Goal: Information Seeking & Learning: Check status

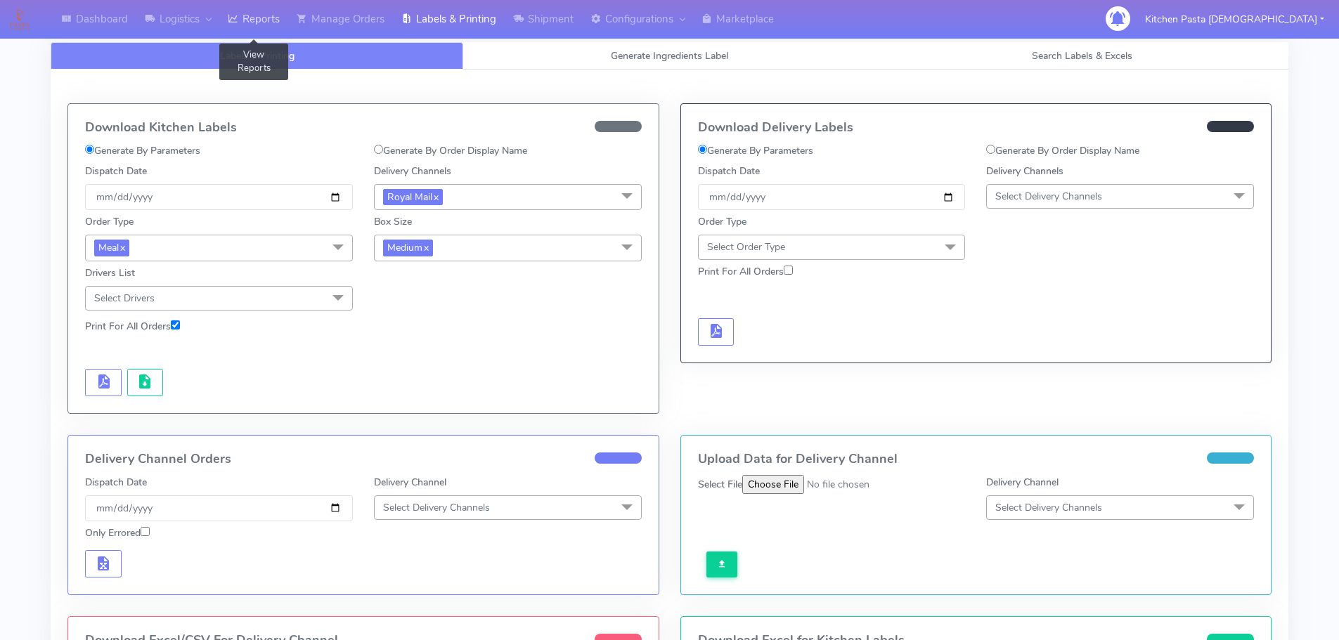
click at [267, 25] on link "Reports" at bounding box center [253, 19] width 69 height 39
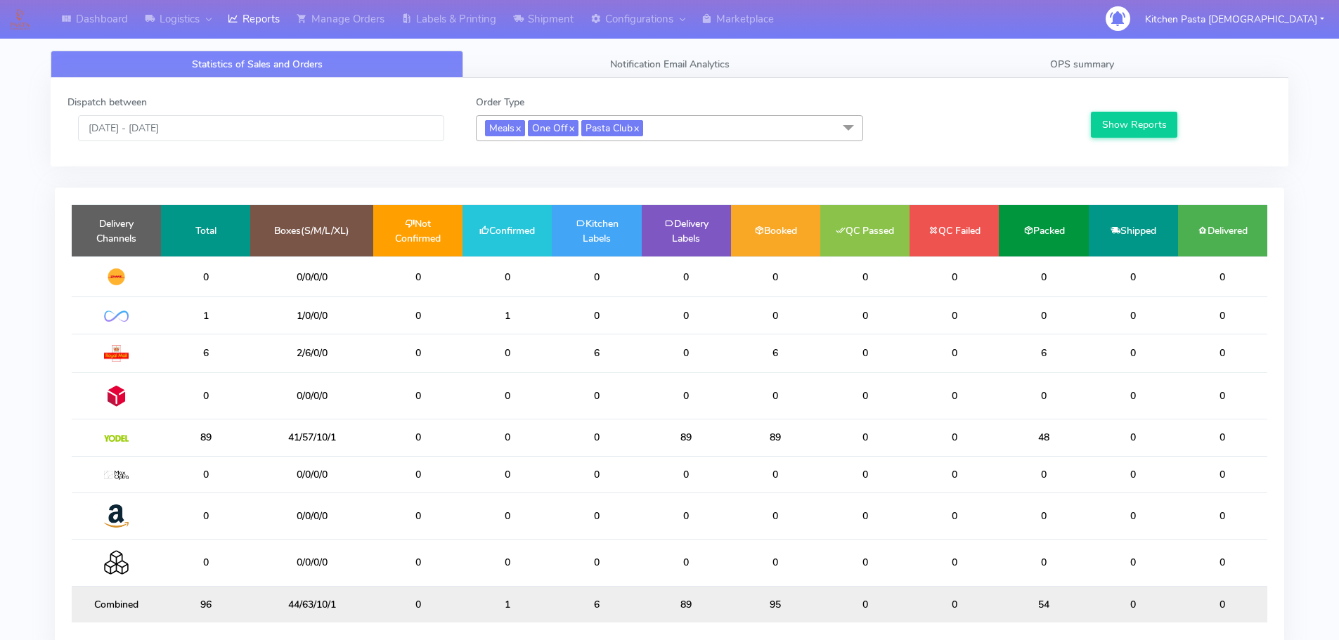
click at [694, 133] on span "Meals x One Off x Pasta Club x" at bounding box center [669, 128] width 387 height 26
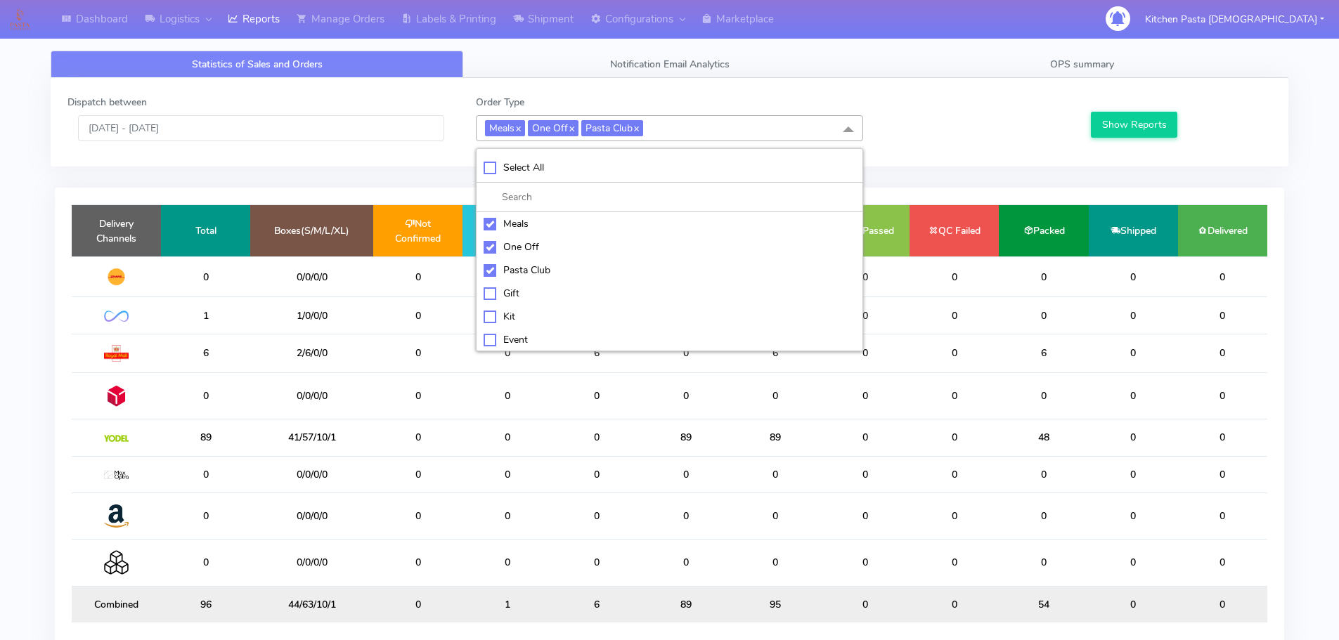
click at [497, 269] on div "Pasta Club" at bounding box center [670, 270] width 372 height 15
checkbox input "false"
click at [509, 250] on div "One Off" at bounding box center [670, 247] width 372 height 15
checkbox input "false"
click at [519, 222] on div "Meals" at bounding box center [670, 223] width 372 height 15
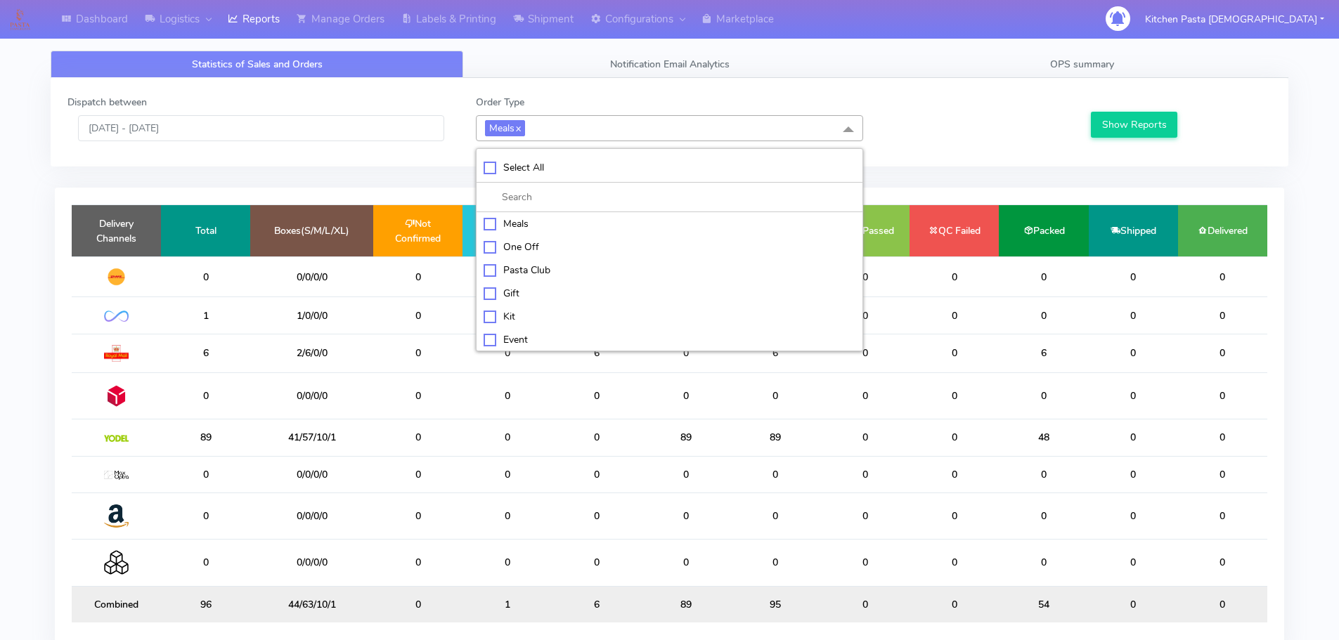
checkbox input "false"
click at [517, 316] on div "Kit" at bounding box center [670, 315] width 372 height 15
click at [1130, 113] on button "Show Reports" at bounding box center [1134, 125] width 86 height 26
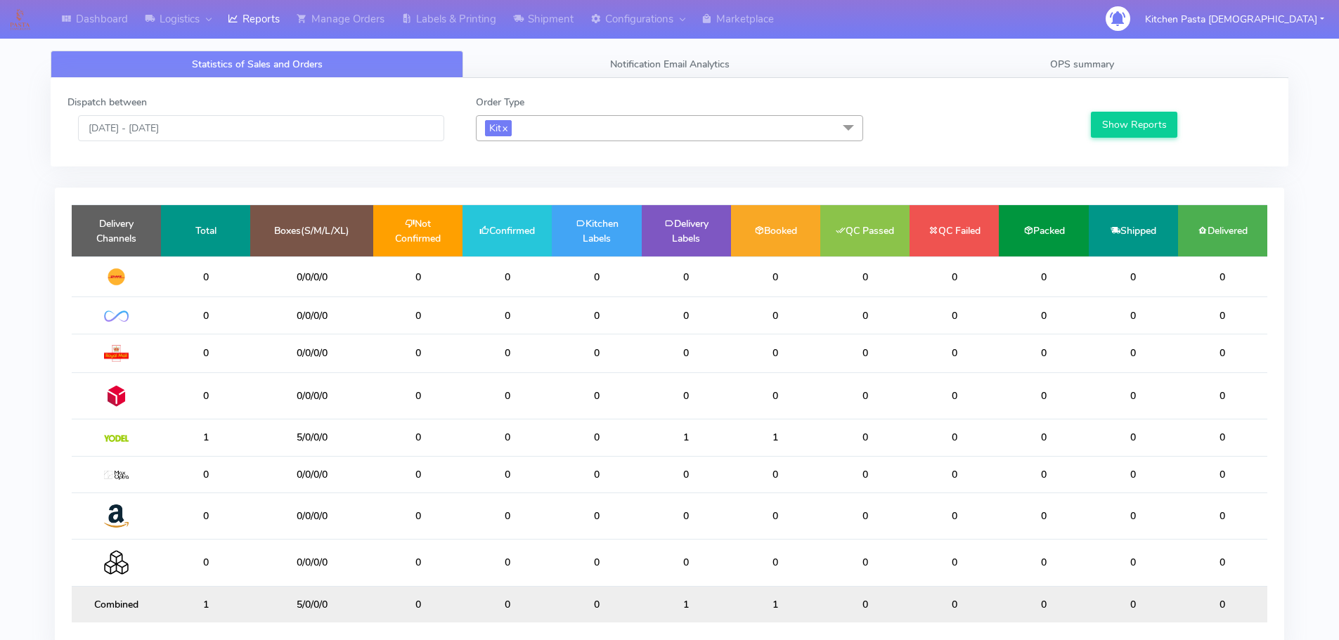
click at [533, 135] on span "Kit x" at bounding box center [669, 128] width 387 height 26
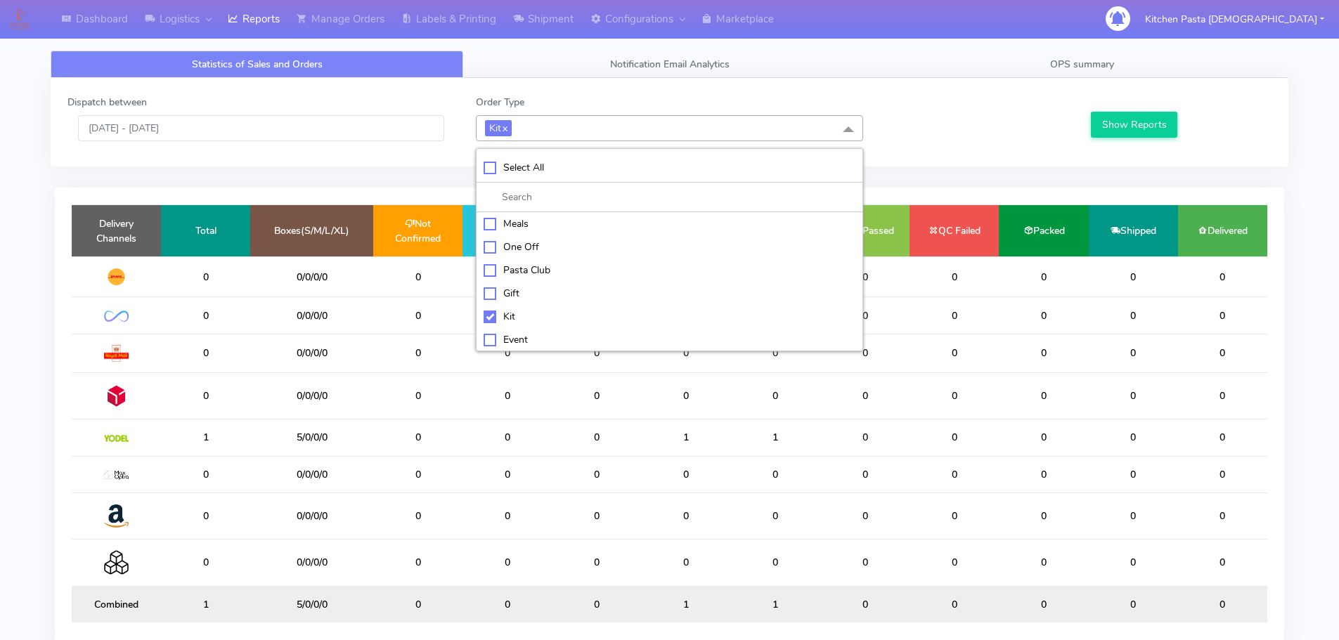
click at [504, 319] on div "Kit" at bounding box center [670, 316] width 372 height 15
checkbox input "false"
click at [522, 337] on div "ATAVI" at bounding box center [670, 337] width 372 height 15
checkbox input "true"
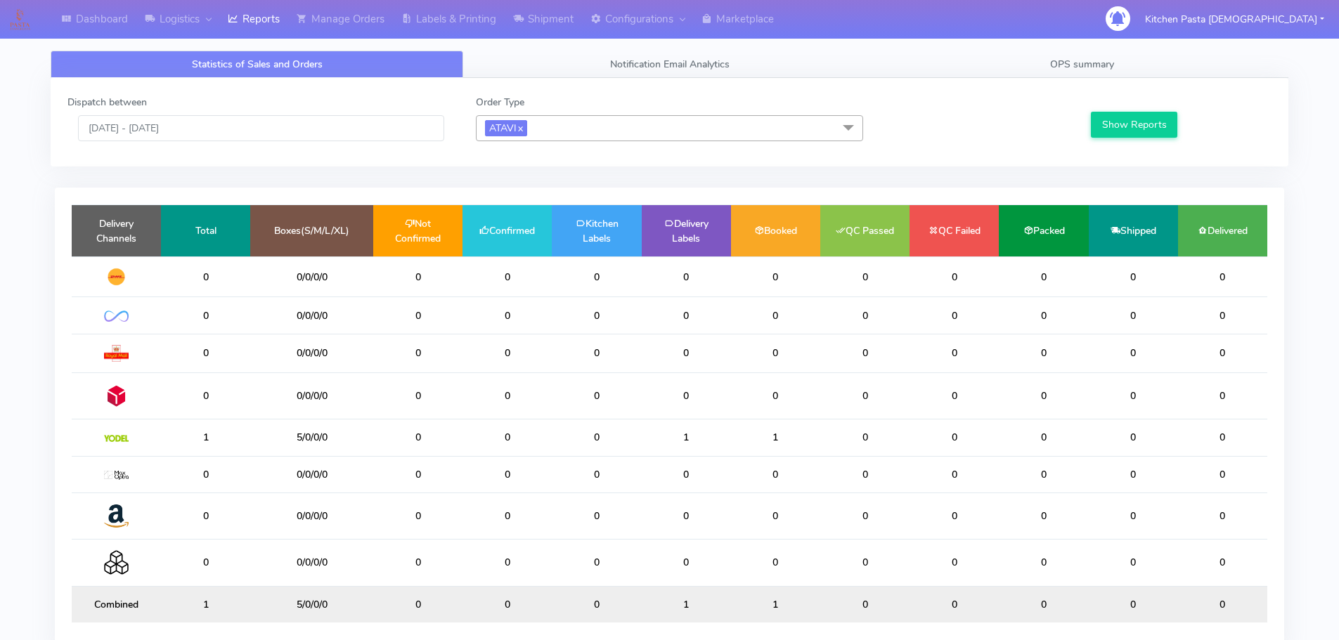
click at [1134, 111] on div "Show Reports" at bounding box center [1179, 118] width 204 height 46
click at [1128, 118] on button "Show Reports" at bounding box center [1134, 125] width 86 height 26
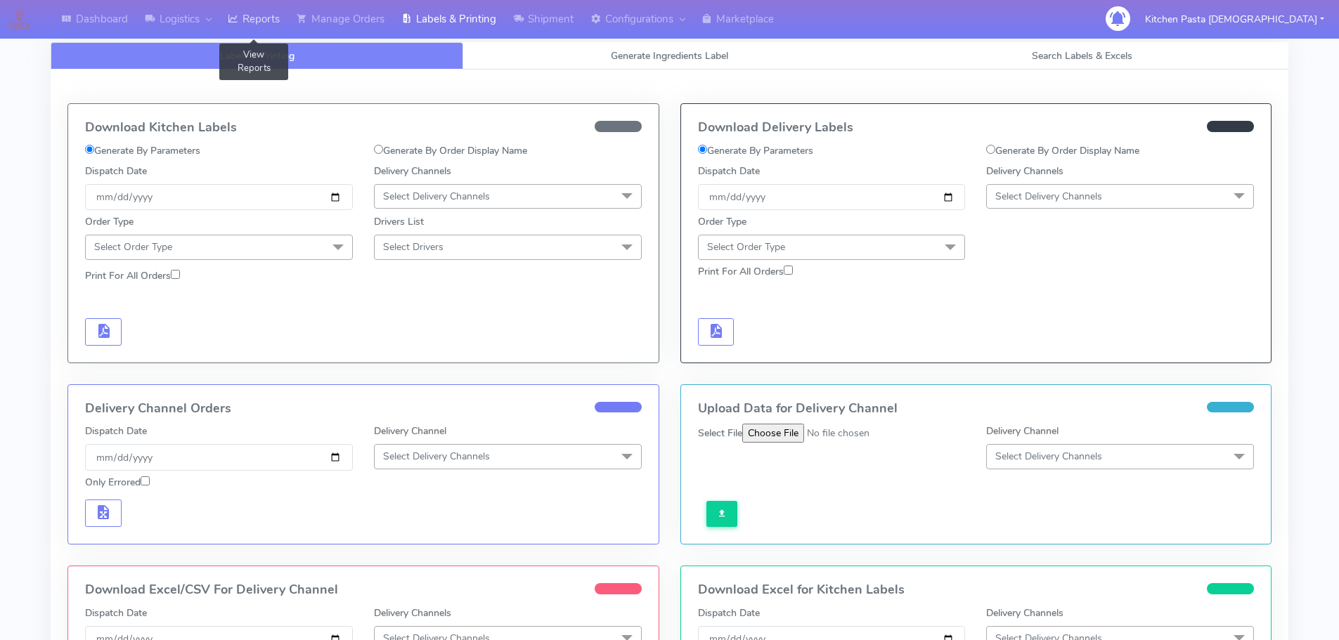
click at [269, 26] on link "Reports" at bounding box center [253, 19] width 69 height 39
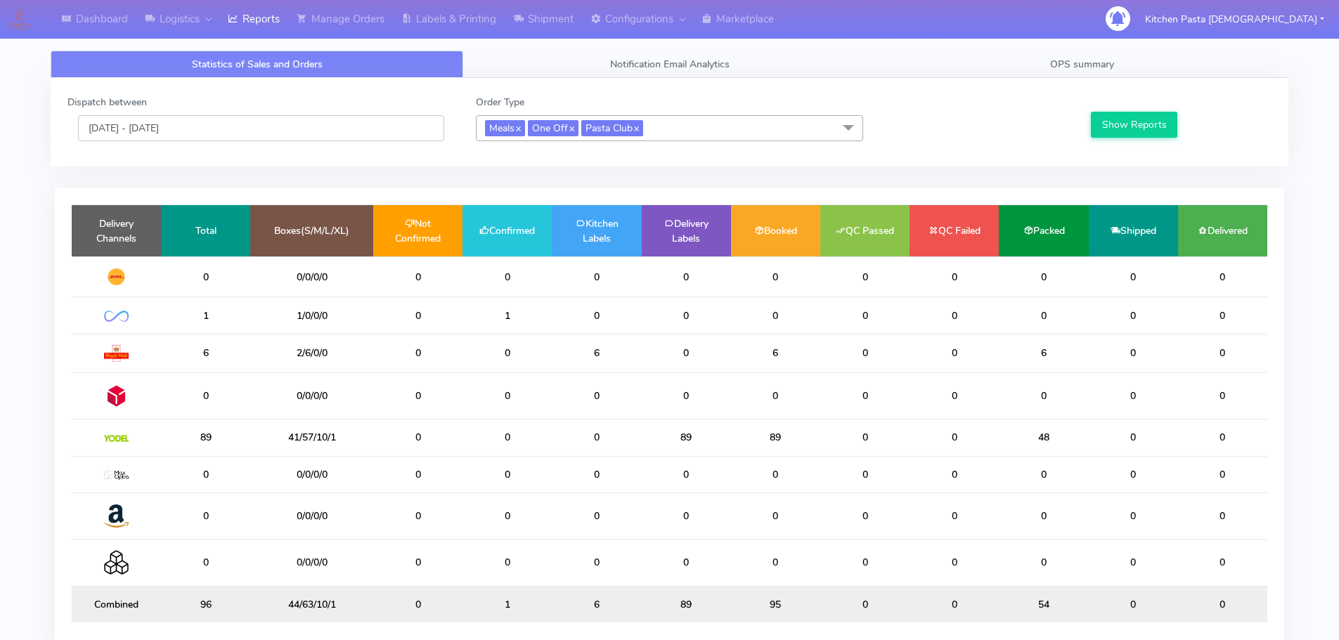
click at [368, 127] on input "[DATE] - [DATE]" at bounding box center [261, 128] width 366 height 26
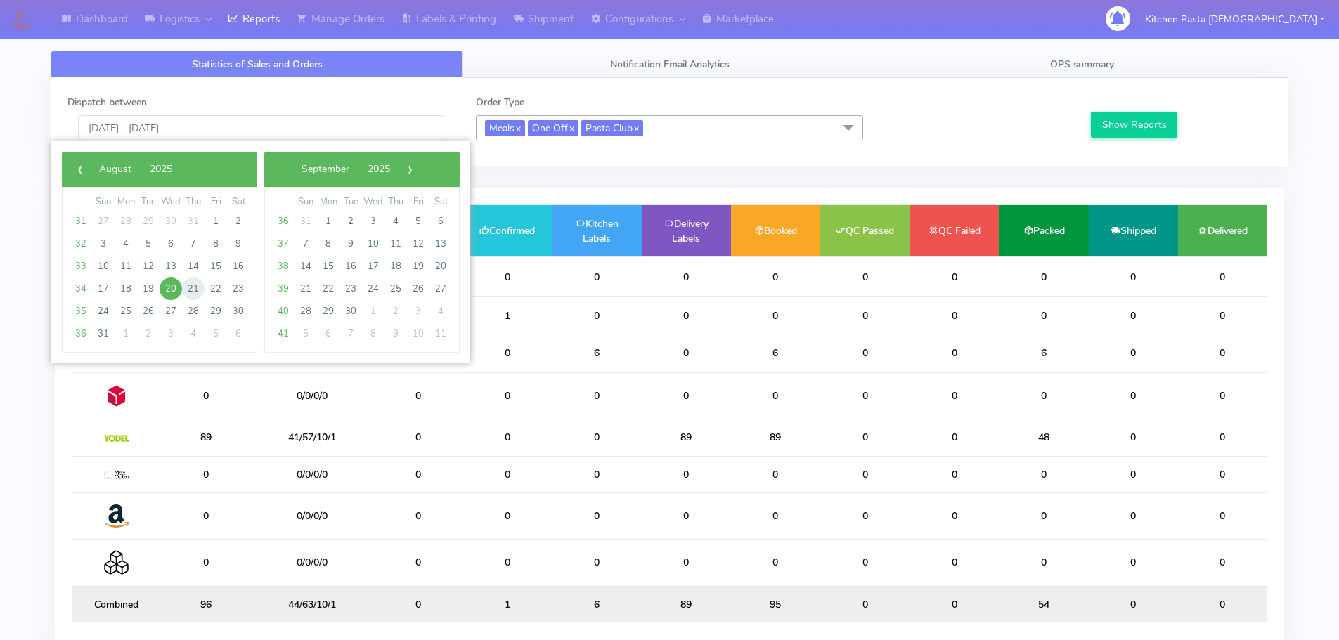
click at [195, 283] on span "21" at bounding box center [193, 289] width 22 height 22
type input "21/08/2025 - 21/08/2025"
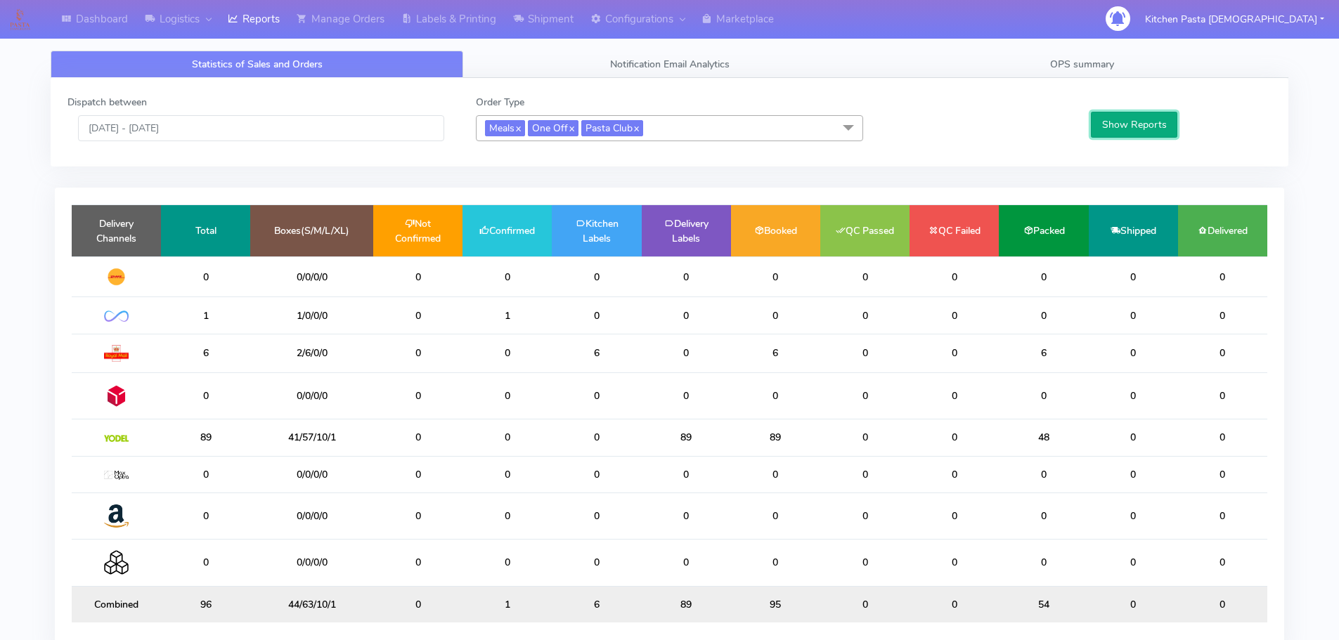
click at [1167, 122] on button "Show Reports" at bounding box center [1134, 125] width 86 height 26
click at [694, 131] on span "Meals x One Off x Pasta Club x" at bounding box center [669, 128] width 387 height 26
